Goal: Task Accomplishment & Management: Use online tool/utility

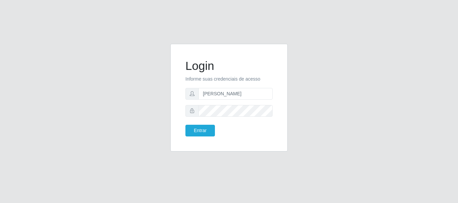
click at [205, 132] on button "Entrar" at bounding box center [199, 131] width 29 height 12
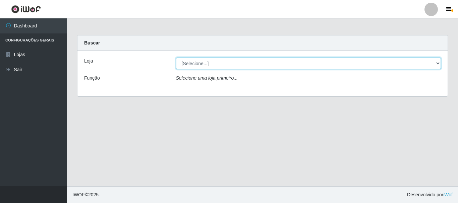
click at [223, 63] on select "[Selecione...] Bemais Supermercados - [GEOGRAPHIC_DATA]" at bounding box center [308, 64] width 265 height 12
select select "249"
click at [176, 58] on select "[Selecione...] Bemais Supermercados - [GEOGRAPHIC_DATA]" at bounding box center [308, 64] width 265 height 12
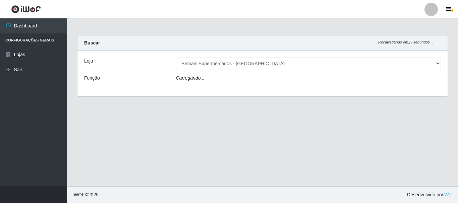
click at [226, 80] on div "Carregando..." at bounding box center [308, 80] width 275 height 10
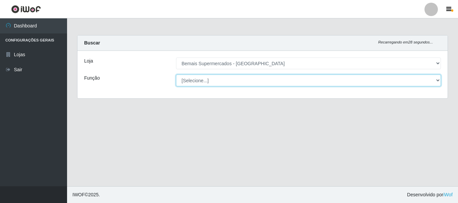
click at [223, 79] on select "[Selecione...] ASG ASG + ASG ++ Auxiliar de Depósito Auxiliar de Depósito + Aux…" at bounding box center [308, 81] width 265 height 12
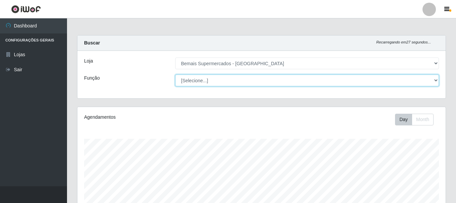
scroll to position [139, 368]
select select "72"
click at [175, 75] on select "[Selecione...] ASG ASG + ASG ++ Auxiliar de Depósito Auxiliar de Depósito + Aux…" at bounding box center [307, 81] width 264 height 12
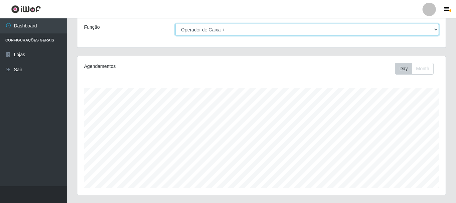
scroll to position [122, 0]
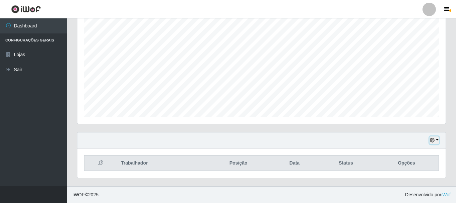
click at [438, 137] on button "button" at bounding box center [434, 141] width 9 height 8
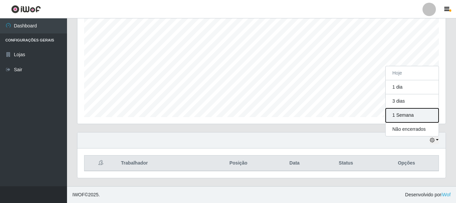
click at [409, 118] on button "1 Semana" at bounding box center [412, 116] width 53 height 14
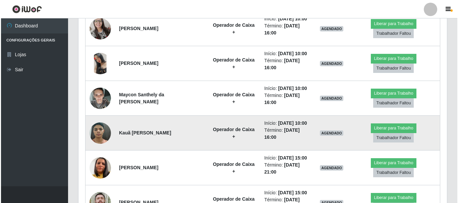
scroll to position [424, 0]
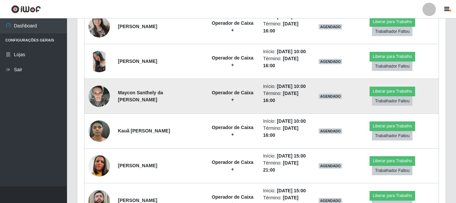
click at [103, 93] on img at bounding box center [98, 96] width 21 height 28
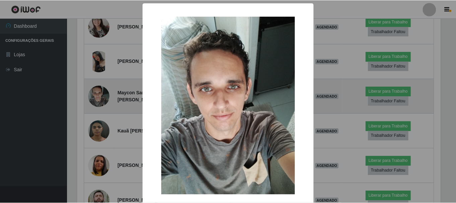
scroll to position [139, 365]
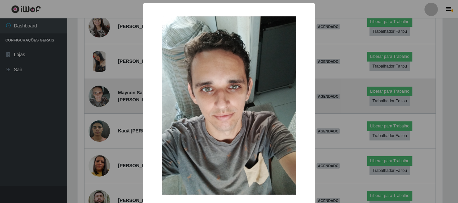
click at [103, 93] on div "× OK Cancel" at bounding box center [229, 101] width 458 height 203
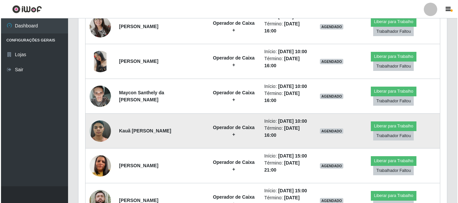
scroll to position [139, 368]
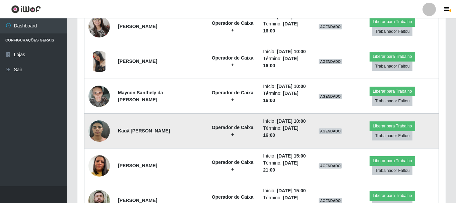
click at [106, 130] on img at bounding box center [98, 131] width 21 height 28
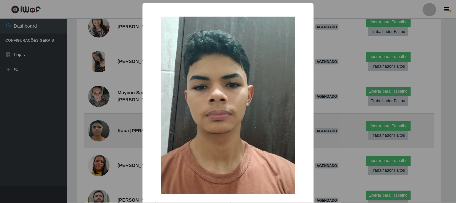
scroll to position [139, 365]
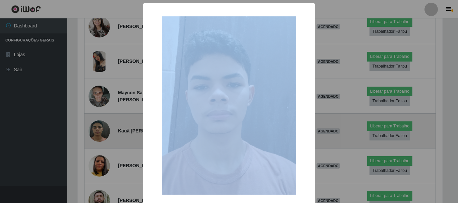
click at [106, 130] on div "× OK Cancel" at bounding box center [229, 101] width 458 height 203
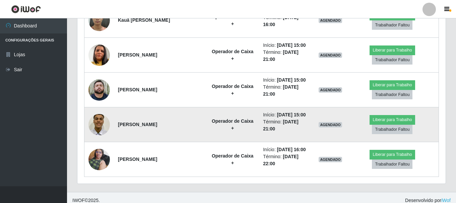
scroll to position [540, 0]
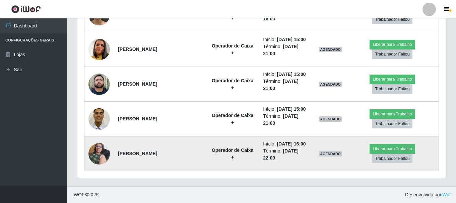
click at [90, 157] on img at bounding box center [98, 154] width 21 height 28
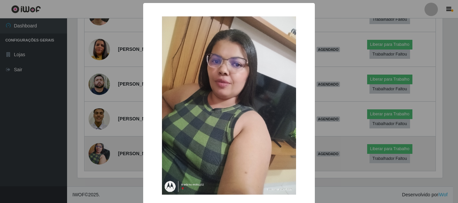
click at [91, 157] on div "× OK Cancel" at bounding box center [229, 101] width 458 height 203
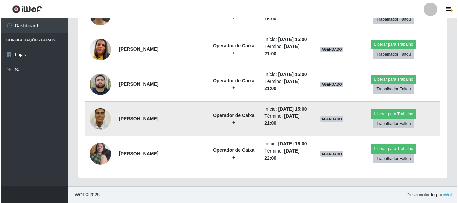
scroll to position [139, 368]
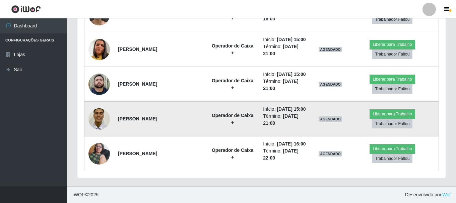
click at [95, 120] on img at bounding box center [98, 119] width 21 height 28
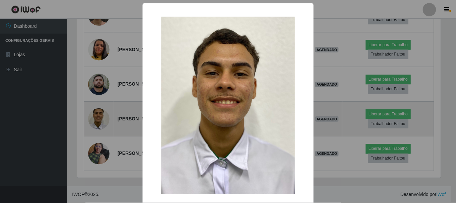
scroll to position [139, 365]
click at [95, 120] on div "× OK Cancel" at bounding box center [229, 101] width 458 height 203
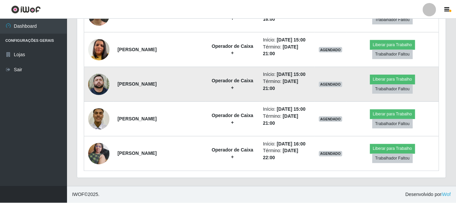
scroll to position [139, 368]
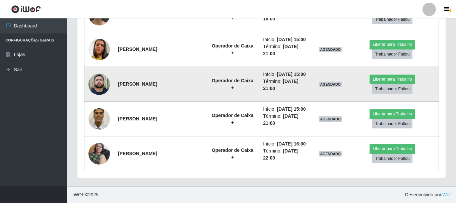
click at [98, 86] on img at bounding box center [98, 84] width 21 height 21
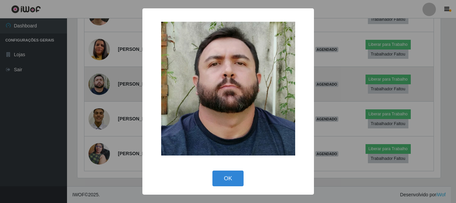
scroll to position [139, 365]
click at [98, 86] on div "× OK Cancel" at bounding box center [229, 101] width 458 height 203
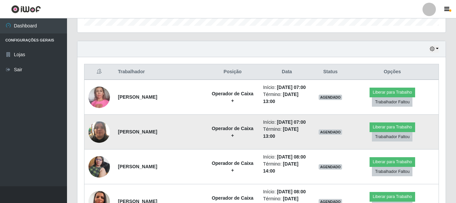
scroll to position [205, 0]
